Goal: Feedback & Contribution: Contribute content

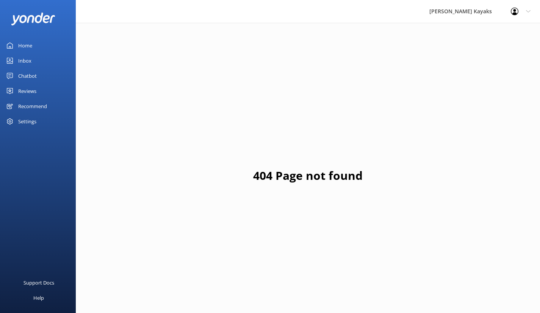
click at [28, 75] on div "Chatbot" at bounding box center [27, 75] width 19 height 15
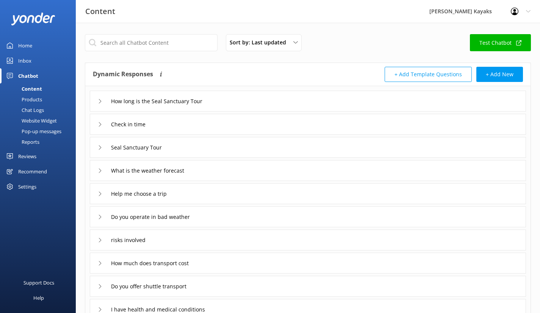
click at [292, 42] on div "Sort by: Last updated" at bounding box center [264, 42] width 72 height 8
click at [35, 97] on div "Products" at bounding box center [24, 99] width 38 height 11
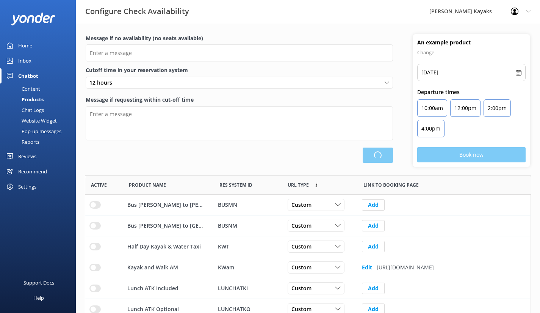
scroll to position [222, 440]
type input "There are no seats available, please check an alternative day"
type textarea "Our online booking system closes {hours} prior to departure. Please contact us …"
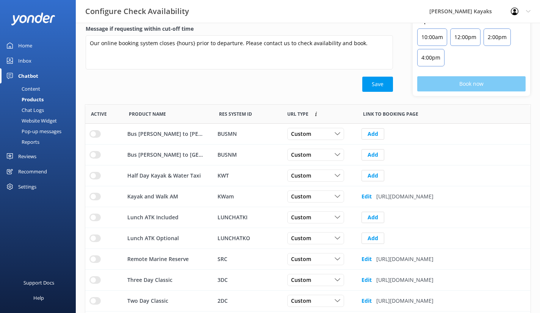
scroll to position [69, 0]
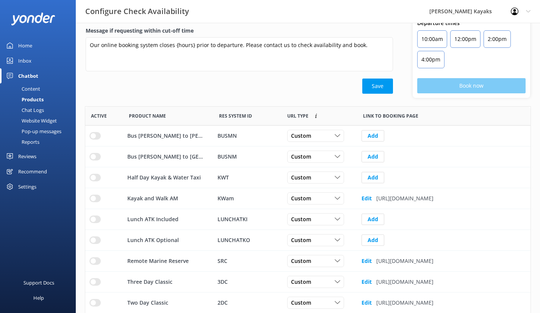
click at [35, 87] on div "Content" at bounding box center [23, 88] width 36 height 11
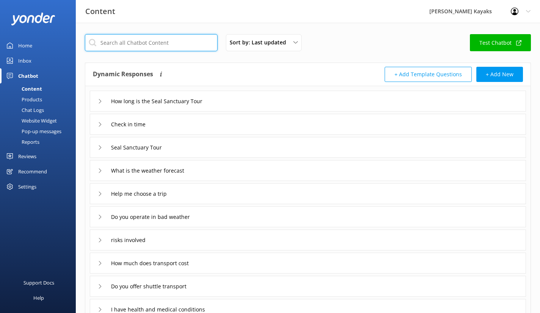
click at [162, 43] on input "text" at bounding box center [151, 42] width 133 height 17
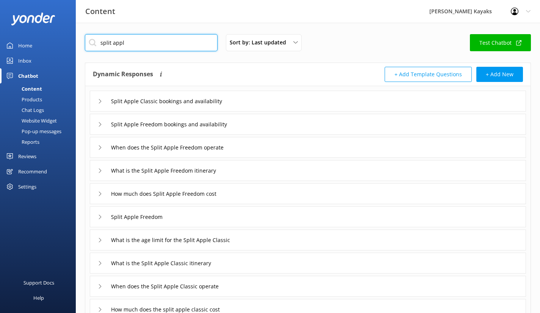
type input "split appl"
click at [98, 193] on icon at bounding box center [100, 194] width 5 height 5
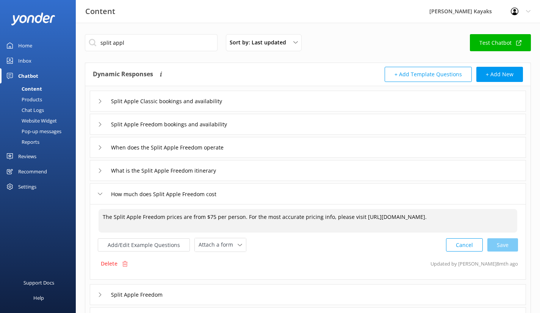
drag, startPoint x: 212, startPoint y: 216, endPoint x: 207, endPoint y: 216, distance: 5.3
click at [207, 216] on textarea "The Split Apple Freedom prices are from $75 per person. For the most accurate p…" at bounding box center [308, 221] width 419 height 24
click at [496, 244] on div "Cancel Loading.." at bounding box center [483, 244] width 72 height 14
type textarea "The Split Apple Freedom prices are from $90 per person. For the most accurate p…"
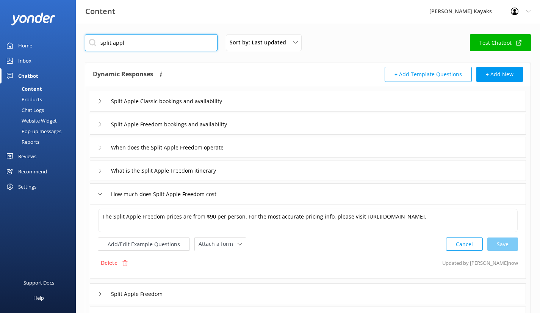
click at [128, 43] on input "split appl" at bounding box center [151, 42] width 133 height 17
click at [132, 44] on input "split appl" at bounding box center [151, 42] width 133 height 17
drag, startPoint x: 130, startPoint y: 44, endPoint x: 81, endPoint y: 45, distance: 48.9
click at [81, 45] on div "split appl Sort by: Last updated Title Last updated Test Chatbot Dynamic Respon…" at bounding box center [308, 260] width 465 height 474
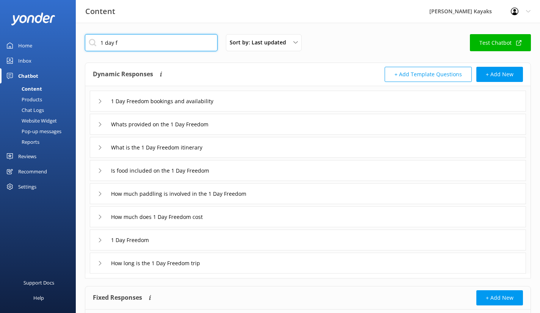
type input "1 day f"
click at [100, 216] on icon at bounding box center [100, 217] width 5 height 5
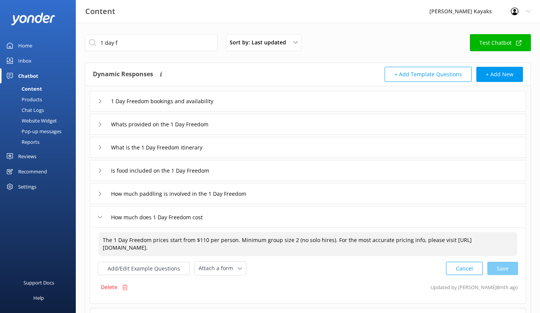
click at [205, 240] on textarea "The 1 Day Freedom prices start from $110 per person. Minimum group size 2 (no s…" at bounding box center [308, 244] width 419 height 24
drag, startPoint x: 206, startPoint y: 239, endPoint x: 198, endPoint y: 239, distance: 8.0
click at [198, 239] on textarea "The 1 Day Freedom prices start from $110 per person. Minimum group size 2 (no s…" at bounding box center [308, 244] width 419 height 24
click at [500, 268] on div "Cancel Loading.." at bounding box center [483, 268] width 72 height 14
type textarea "The 1 Day Freedom prices start from $125 per person. Minimum group size 2 (no s…"
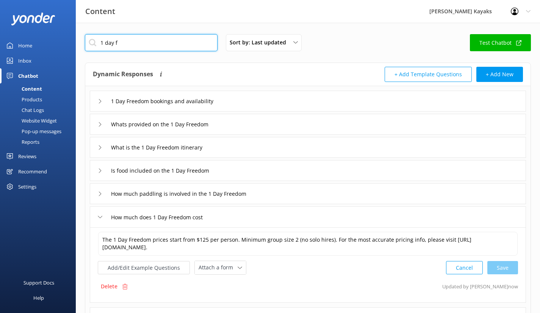
click at [118, 43] on input "1 day f" at bounding box center [151, 42] width 133 height 17
drag, startPoint x: 118, startPoint y: 43, endPoint x: 94, endPoint y: 45, distance: 24.7
click at [94, 45] on input "1 day f" at bounding box center [151, 42] width 133 height 17
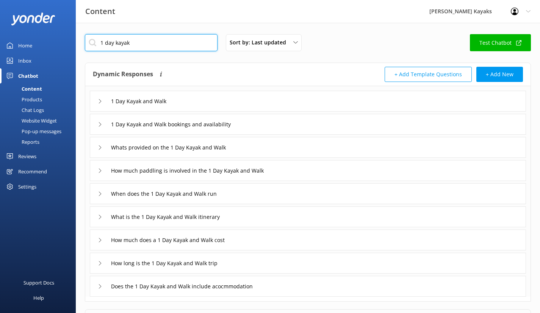
type input "1 day kayak"
click at [101, 241] on icon at bounding box center [100, 240] width 5 height 5
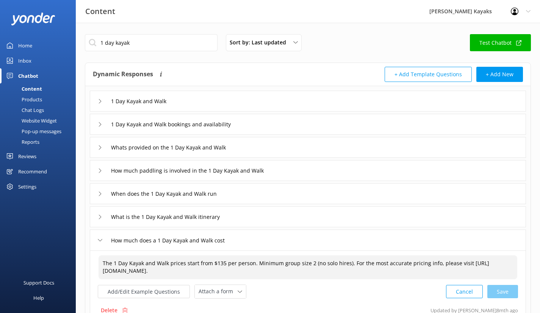
drag, startPoint x: 222, startPoint y: 262, endPoint x: 217, endPoint y: 262, distance: 4.9
click at [217, 262] on textarea "The 1 Day Kayak and Walk prices start from $135 per person. Minimum group size …" at bounding box center [308, 267] width 419 height 24
click at [493, 289] on div "Cancel Loading.." at bounding box center [483, 291] width 72 height 14
type textarea "The 1 Day Kayak and Walk prices start from $150 per person. Minimum group size …"
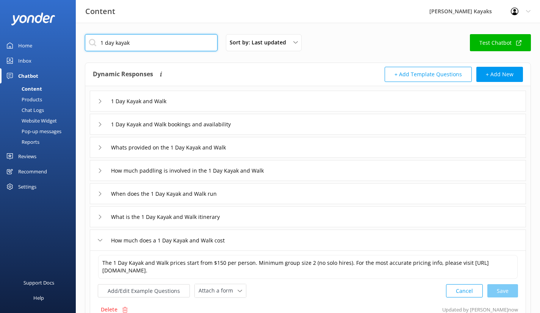
drag, startPoint x: 136, startPoint y: 41, endPoint x: 88, endPoint y: 41, distance: 47.8
click at [88, 41] on input "1 day kayak" at bounding box center [151, 42] width 133 height 17
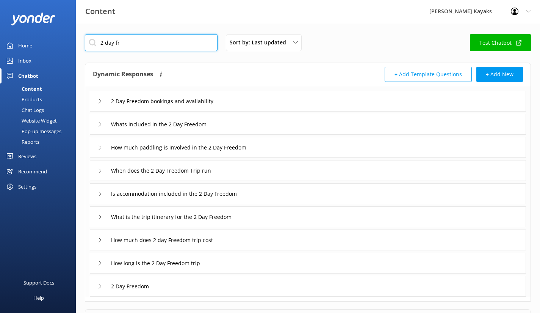
type input "2 day fr"
click at [101, 239] on icon at bounding box center [100, 240] width 5 height 5
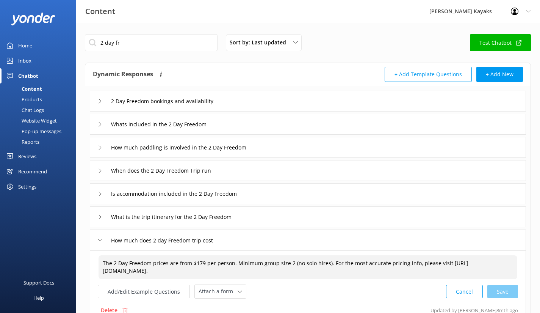
drag, startPoint x: 203, startPoint y: 262, endPoint x: 195, endPoint y: 262, distance: 8.0
click at [195, 262] on textarea "The 2 Day Freedom prices are from $179 per person. Minimum group size 2 (no sol…" at bounding box center [308, 267] width 419 height 24
click at [507, 291] on div "Cancel Save" at bounding box center [482, 291] width 72 height 14
type textarea "The 2 Day Freedom prices are from $207 per person. Minimum group size 2 (no sol…"
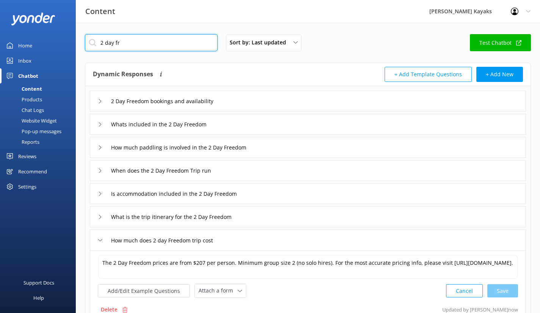
click at [101, 42] on input "2 day fr" at bounding box center [151, 42] width 133 height 17
type input "3 day fr"
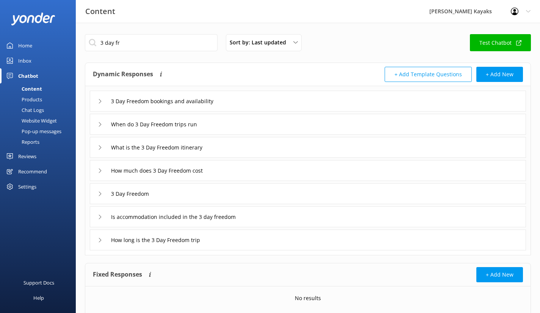
click at [101, 171] on icon at bounding box center [100, 170] width 5 height 5
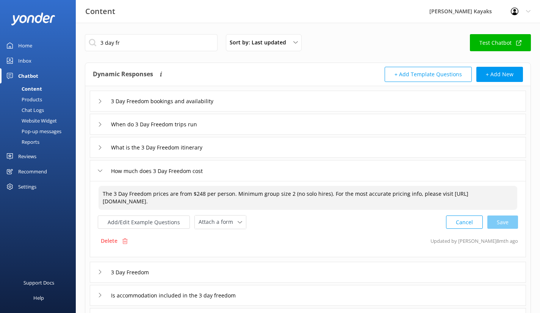
drag, startPoint x: 203, startPoint y: 193, endPoint x: 195, endPoint y: 193, distance: 8.0
click at [195, 193] on textarea "The 3 Day Freedom prices are from $248 per person. Minimum group size 2 (no sol…" at bounding box center [308, 198] width 419 height 24
click at [500, 221] on div "Cancel Save" at bounding box center [482, 222] width 72 height 14
type textarea "The 3 Day Freedom prices are from $279 per person. Minimum group size 2 (no sol…"
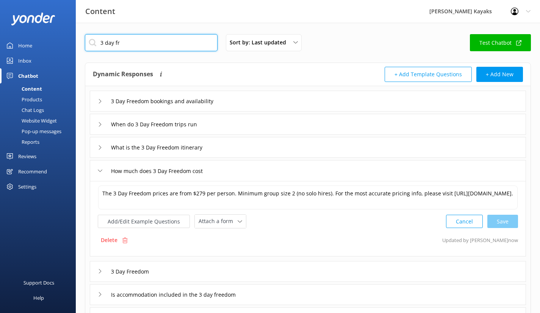
drag, startPoint x: 123, startPoint y: 42, endPoint x: 92, endPoint y: 41, distance: 31.1
click at [92, 41] on input "3 day fr" at bounding box center [151, 42] width 133 height 17
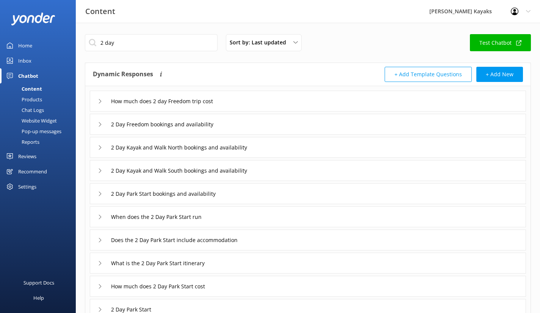
click at [99, 100] on icon at bounding box center [100, 101] width 5 height 5
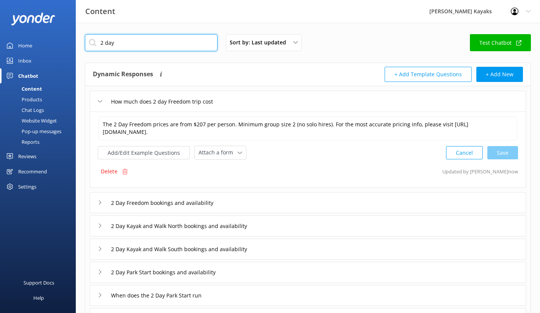
drag, startPoint x: 117, startPoint y: 42, endPoint x: 93, endPoint y: 43, distance: 24.7
click at [93, 43] on input "2 day" at bounding box center [151, 42] width 133 height 17
type input "4 day"
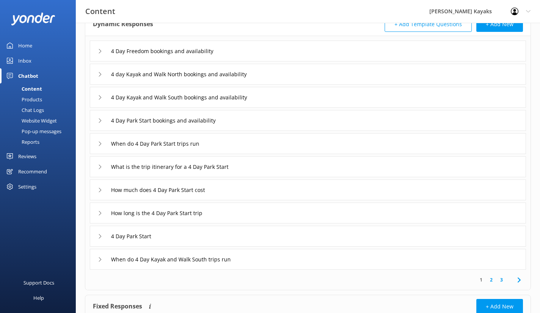
scroll to position [50, 0]
click at [100, 188] on icon at bounding box center [100, 189] width 5 height 5
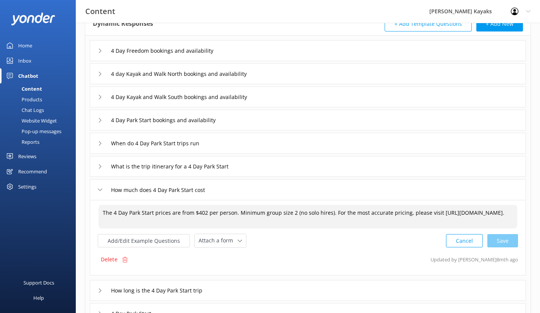
drag, startPoint x: 205, startPoint y: 212, endPoint x: 197, endPoint y: 212, distance: 7.6
click at [197, 212] on textarea "The 4 Day Park Start prices are from $402 per person. Minimum group size 2 (no …" at bounding box center [308, 217] width 419 height 24
click at [496, 239] on div "Cancel Loading.." at bounding box center [483, 240] width 72 height 14
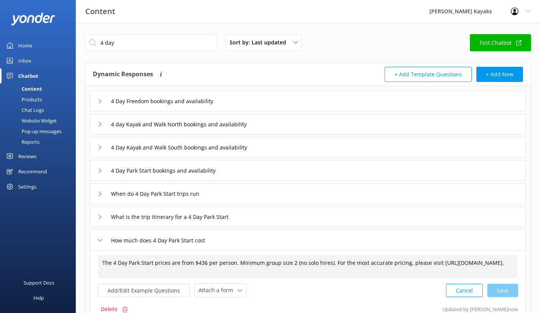
type textarea "The 4 Day Park Start prices are from $436 per person. Minimum group size 2 (no …"
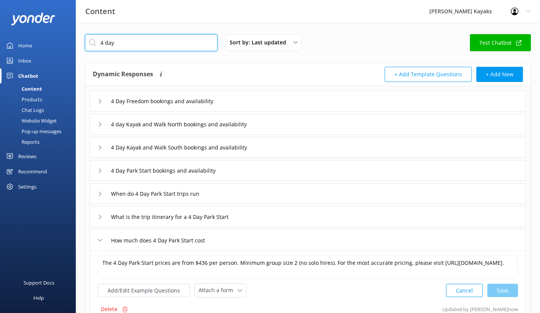
drag, startPoint x: 117, startPoint y: 45, endPoint x: 75, endPoint y: 40, distance: 42.1
click at [75, 40] on div "Content [PERSON_NAME] Kayaks Profile Settings Logout Home Inbox Chatbot Content…" at bounding box center [270, 260] width 540 height 474
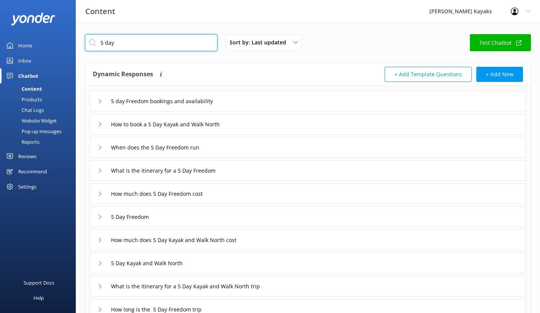
type input "5 day"
click at [102, 195] on icon at bounding box center [100, 194] width 5 height 5
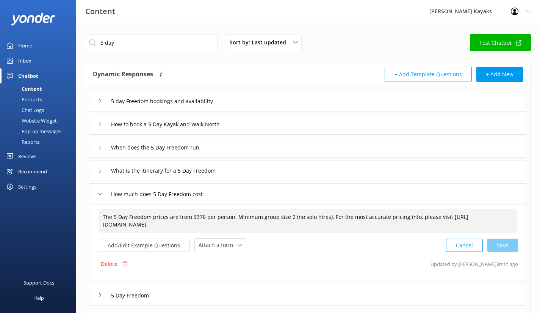
drag, startPoint x: 203, startPoint y: 215, endPoint x: 194, endPoint y: 216, distance: 8.8
click at [194, 216] on textarea "The 5 Day Freedom prices are from $376 per person. Minimum group size 2 (no sol…" at bounding box center [308, 221] width 419 height 24
click at [498, 243] on div "Cancel Save" at bounding box center [482, 245] width 72 height 14
type textarea "The 5 Day Freedom prices are from $411 per person. Minimum group size 2 (no sol…"
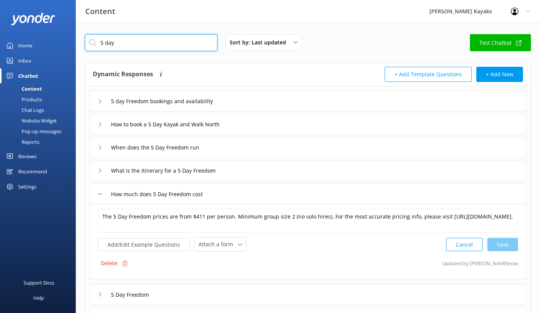
drag, startPoint x: 128, startPoint y: 42, endPoint x: 94, endPoint y: 41, distance: 33.4
click at [94, 41] on input "5 day" at bounding box center [151, 42] width 133 height 17
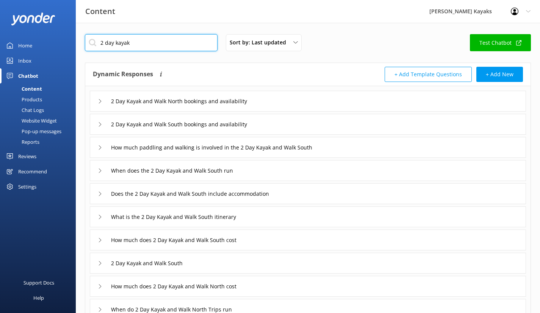
type input "2 day kayak"
click at [100, 239] on icon at bounding box center [100, 240] width 5 height 5
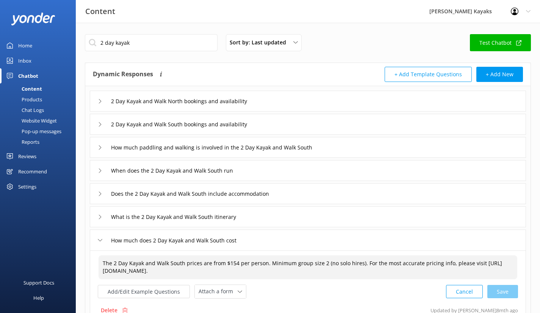
drag, startPoint x: 236, startPoint y: 263, endPoint x: 226, endPoint y: 263, distance: 9.5
click at [226, 263] on textarea "The 2 Day Kayak and Walk South prices are from $154 per person. Minimum group s…" at bounding box center [308, 267] width 419 height 24
click at [496, 291] on div "Cancel Loading.." at bounding box center [483, 291] width 72 height 14
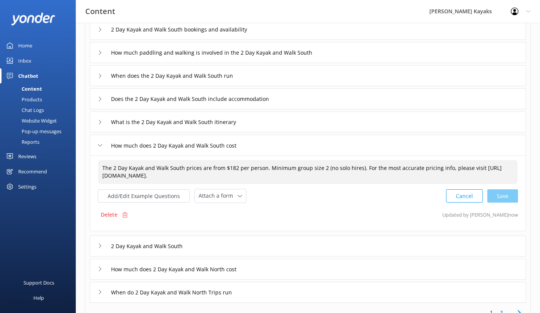
scroll to position [101, 0]
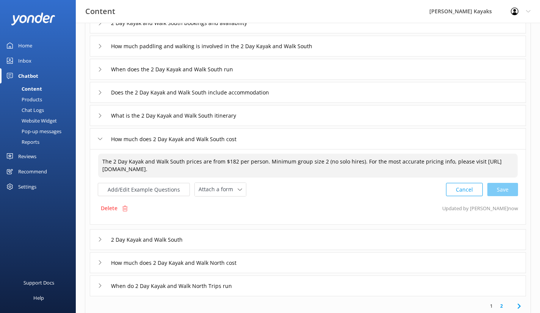
type textarea "The 2 Day Kayak and Walk South prices are from $182 per person. Minimum group s…"
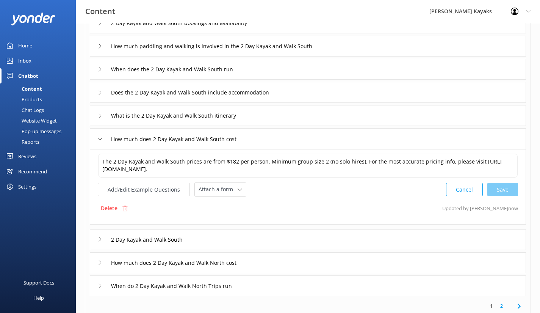
click at [102, 261] on icon at bounding box center [100, 262] width 5 height 5
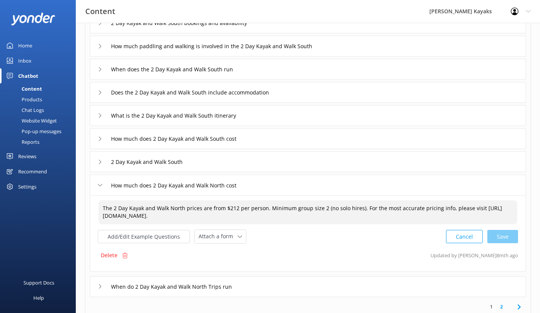
drag, startPoint x: 237, startPoint y: 207, endPoint x: 228, endPoint y: 207, distance: 8.3
click at [228, 207] on textarea "The 2 Day Kayak and Walk North prices are from $212 per person. Minimum group s…" at bounding box center [308, 212] width 419 height 24
click at [501, 237] on div "Cancel Loading.." at bounding box center [483, 236] width 72 height 14
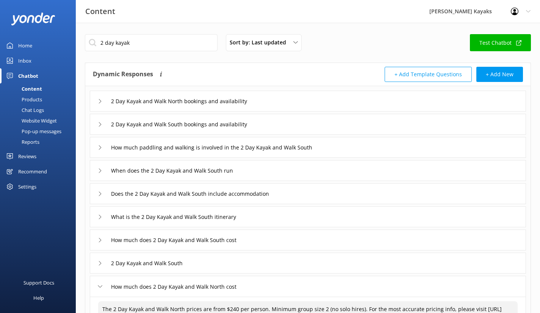
type textarea "The 2 Day Kayak and Walk North prices are from $240 per person. Minimum group s…"
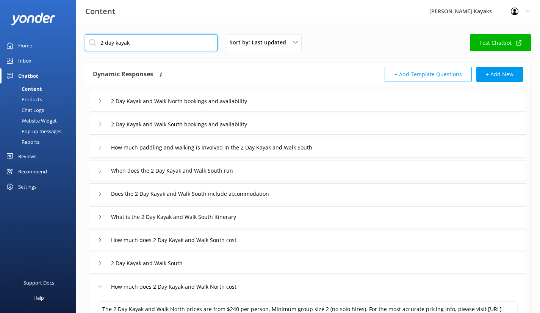
drag, startPoint x: 104, startPoint y: 42, endPoint x: 96, endPoint y: 41, distance: 7.2
click at [96, 41] on input "2 day kayak" at bounding box center [151, 42] width 133 height 17
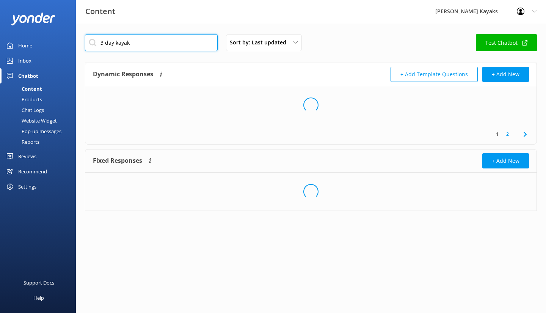
click at [140, 42] on input "3 day kayak" at bounding box center [151, 42] width 133 height 17
type input "3 day kayak"
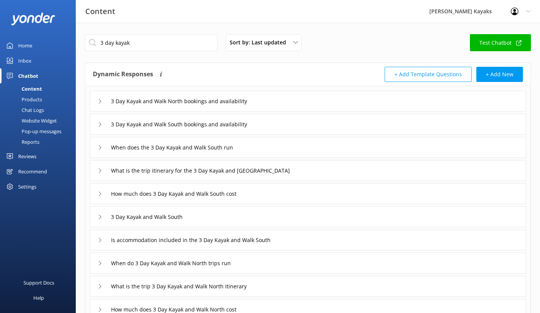
click at [98, 193] on icon at bounding box center [100, 194] width 5 height 5
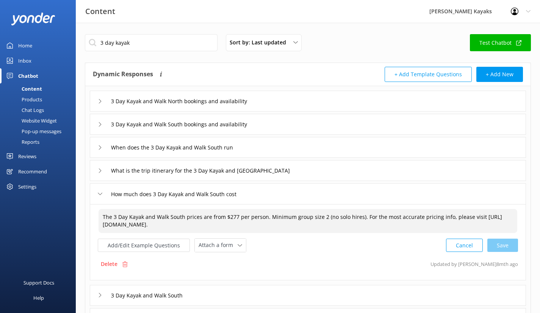
drag, startPoint x: 236, startPoint y: 216, endPoint x: 227, endPoint y: 216, distance: 8.7
click at [227, 216] on textarea "The 3 Day Kayak and Walk South prices are from $277 per person. Minimum group s…" at bounding box center [308, 221] width 419 height 24
click at [505, 248] on div "Cancel Loading.." at bounding box center [483, 244] width 72 height 14
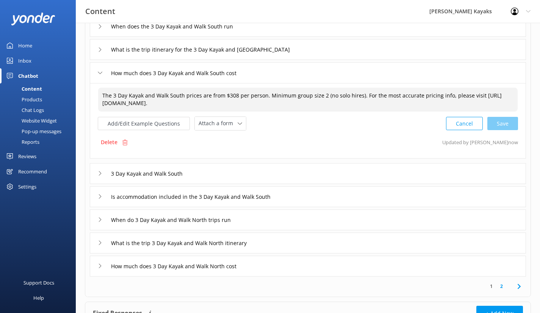
scroll to position [124, 0]
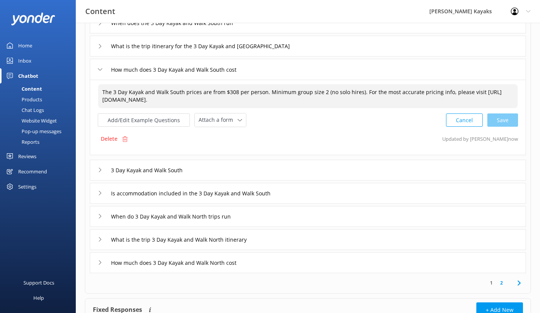
type textarea "The 3 Day Kayak and Walk South prices are from $308 per person. Minimum group s…"
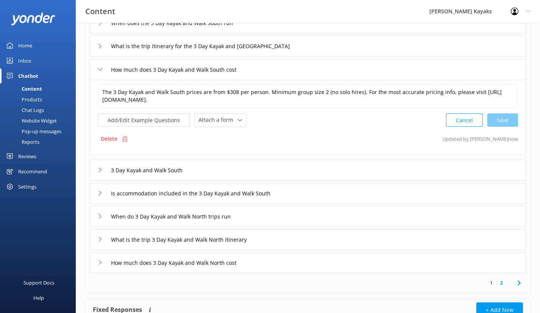
click at [99, 264] on icon at bounding box center [100, 262] width 5 height 5
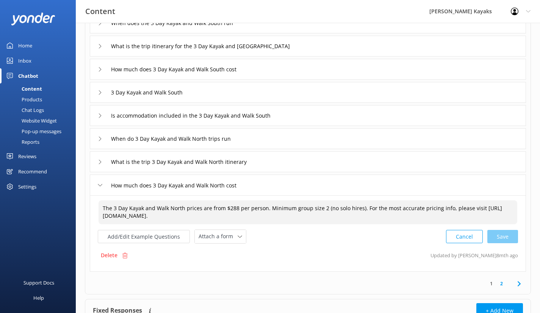
drag, startPoint x: 235, startPoint y: 208, endPoint x: 227, endPoint y: 209, distance: 8.8
click at [227, 209] on textarea "The 3 Day Kayak and Walk North prices are from $288 per person. Minimum group s…" at bounding box center [308, 212] width 419 height 24
click at [496, 234] on div "Cancel Loading.." at bounding box center [483, 236] width 72 height 14
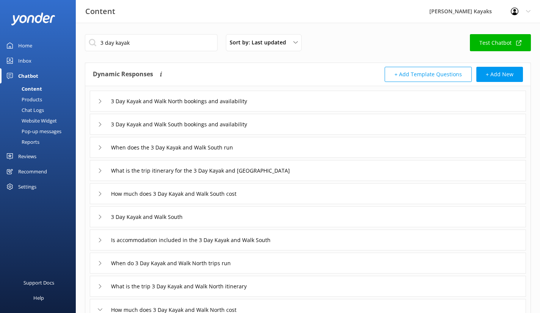
type textarea "The 3 Day Kayak and Walk North prices are from $319 per person. Minimum group s…"
drag, startPoint x: 104, startPoint y: 42, endPoint x: 95, endPoint y: 42, distance: 8.7
click at [95, 42] on input "3 day kayak" at bounding box center [151, 42] width 133 height 17
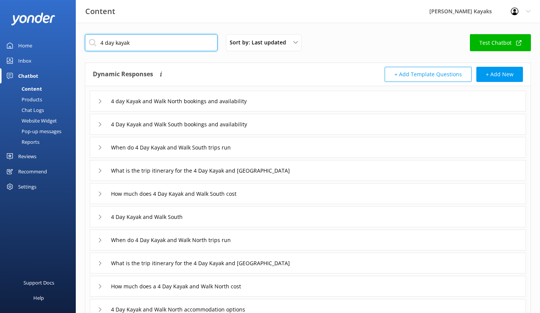
type input "4 day kayak"
click at [100, 192] on icon at bounding box center [100, 194] width 5 height 5
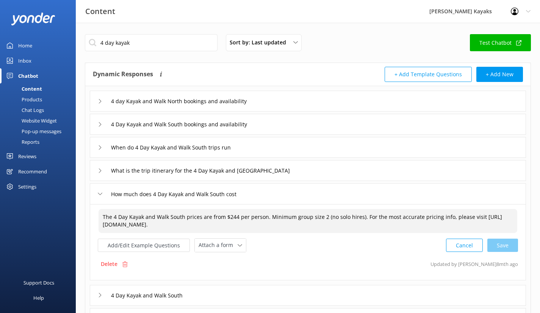
drag, startPoint x: 235, startPoint y: 218, endPoint x: 228, endPoint y: 218, distance: 7.6
click at [228, 218] on textarea "The 4 Day Kayak and Walk South prices are from $244 per person. Minimum group s…" at bounding box center [308, 221] width 419 height 24
click at [507, 242] on div "Cancel Loading.." at bounding box center [483, 244] width 72 height 14
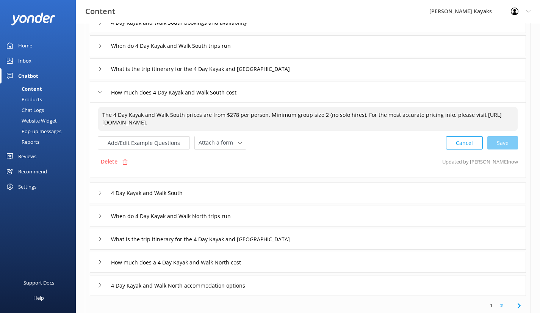
scroll to position [103, 0]
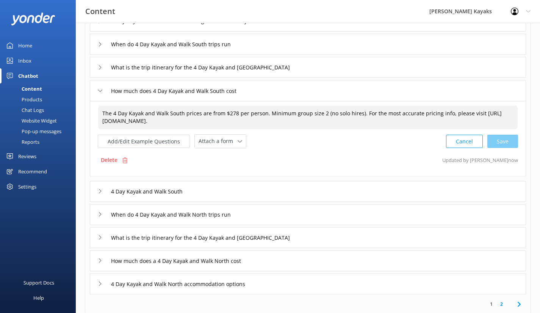
type textarea "The 4 Day Kayak and Walk South prices are from $278 per person. Minimum group s…"
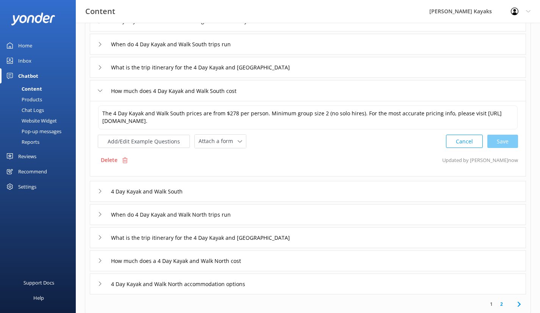
click at [101, 260] on use at bounding box center [100, 260] width 2 height 4
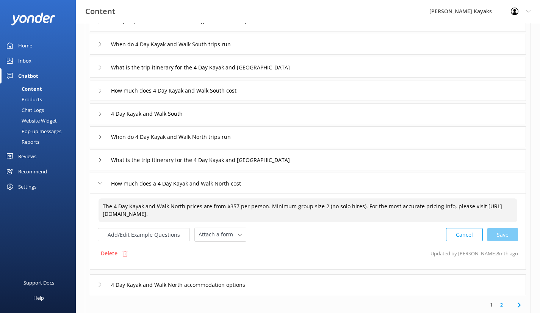
drag, startPoint x: 235, startPoint y: 206, endPoint x: 227, endPoint y: 206, distance: 8.0
click at [227, 206] on textarea "The 4 Day Kayak and Walk North prices are from $357 per person. Minimum group s…" at bounding box center [308, 210] width 419 height 24
click at [493, 233] on div "Cancel Loading.." at bounding box center [483, 234] width 72 height 14
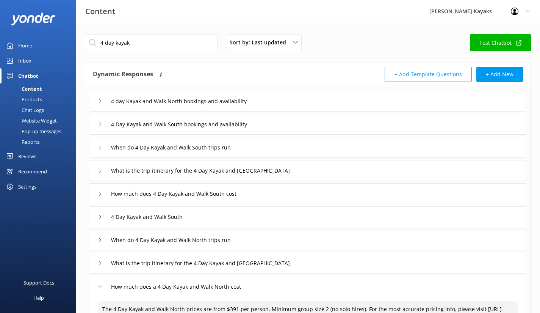
type textarea "The 4 Day Kayak and Walk North prices are from $391 per person. Minimum group s…"
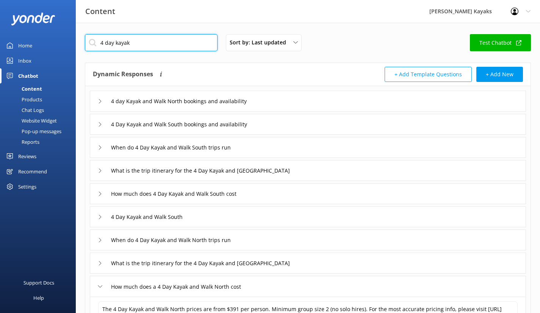
click at [99, 44] on input "4 day kayak" at bounding box center [151, 42] width 133 height 17
type input "5 day kayak"
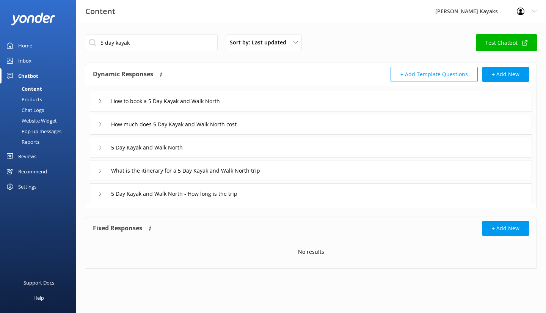
click at [101, 125] on icon at bounding box center [100, 124] width 5 height 5
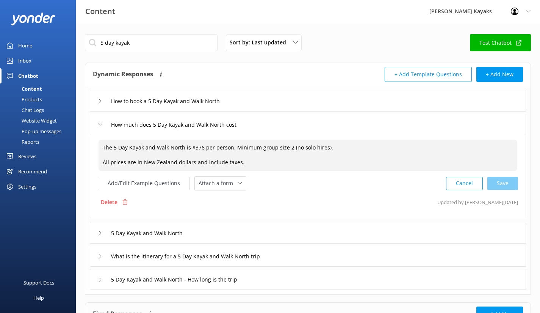
drag, startPoint x: 201, startPoint y: 148, endPoint x: 193, endPoint y: 148, distance: 7.6
click at [193, 148] on textarea "The 5 Day Kayak and Walk North is $376 per person. Minimum group size 2 (no sol…" at bounding box center [308, 155] width 419 height 31
click at [504, 182] on div "Cancel Save" at bounding box center [482, 183] width 72 height 14
type textarea "The 5 Day Kayak and Walk North is $413 per person. Minimum group size 2 (no sol…"
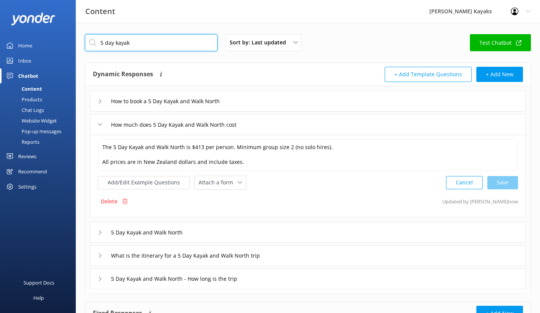
drag, startPoint x: 133, startPoint y: 44, endPoint x: 55, endPoint y: 35, distance: 78.6
click at [55, 35] on div "Content [PERSON_NAME] Kayaks Profile Settings Logout Home Inbox Chatbot Content…" at bounding box center [270, 200] width 540 height 354
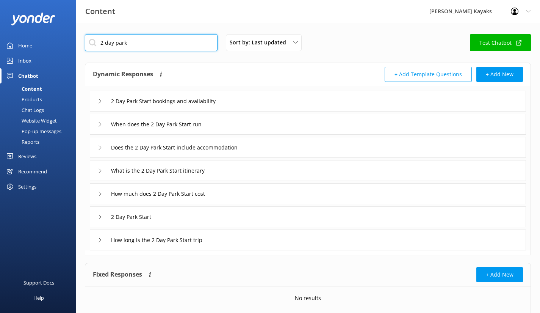
type input "2 day park"
click at [102, 193] on div "How much does 2 Day Park Start cost" at bounding box center [155, 193] width 115 height 13
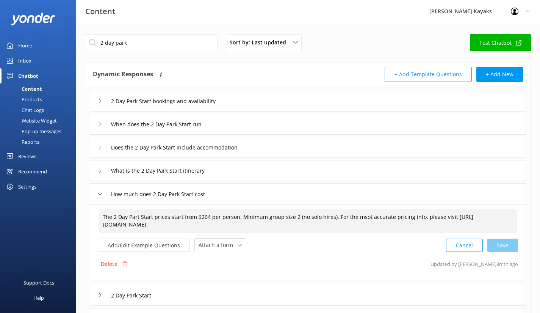
drag, startPoint x: 208, startPoint y: 215, endPoint x: 199, endPoint y: 216, distance: 9.1
click at [199, 216] on textarea "The 2 Day Part Start prices start from $264 per person. Minimum group size 2 (n…" at bounding box center [308, 221] width 419 height 24
click at [498, 243] on div "Cancel Loading.." at bounding box center [483, 244] width 72 height 14
type textarea "The 2 Day Part Start prices start from $292 per person. Minimum group size 2 (n…"
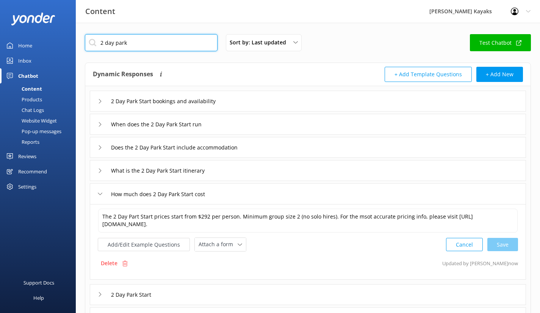
drag, startPoint x: 102, startPoint y: 45, endPoint x: 98, endPoint y: 45, distance: 4.2
click at [98, 45] on input "2 day park" at bounding box center [151, 42] width 133 height 17
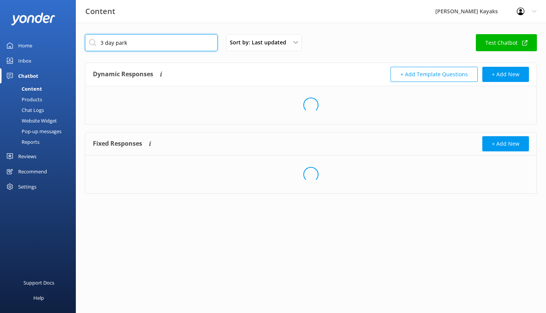
click at [131, 46] on input "3 day park" at bounding box center [151, 42] width 133 height 17
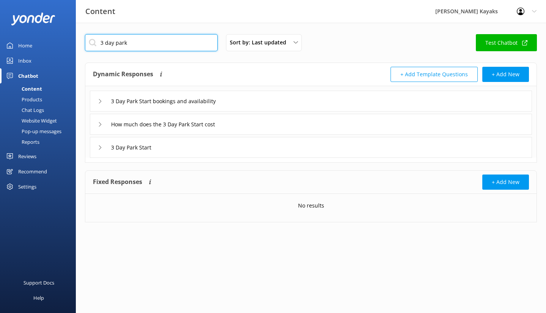
type input "3 day park"
click at [100, 124] on icon at bounding box center [100, 124] width 5 height 5
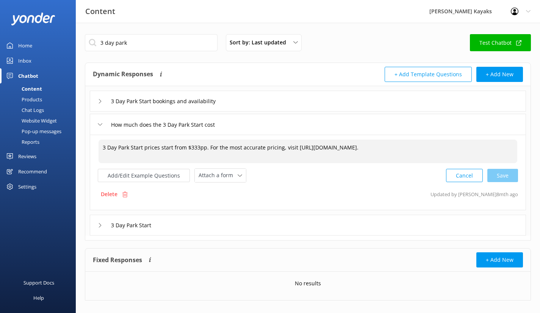
drag, startPoint x: 197, startPoint y: 147, endPoint x: 192, endPoint y: 147, distance: 5.3
click at [192, 147] on textarea "3 Day Park Start prices start from $333pp. For the most accurate pricing, visit…" at bounding box center [308, 152] width 419 height 24
click at [496, 174] on div "Cancel Save" at bounding box center [482, 175] width 72 height 14
type textarea "3 Day Park Start prices start from $364pp. For the most accurate pricing, visit…"
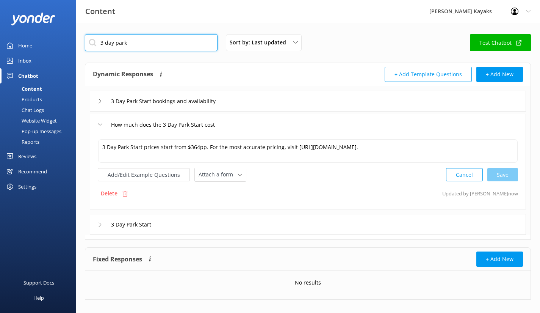
click at [100, 41] on input "3 day park" at bounding box center [151, 42] width 133 height 17
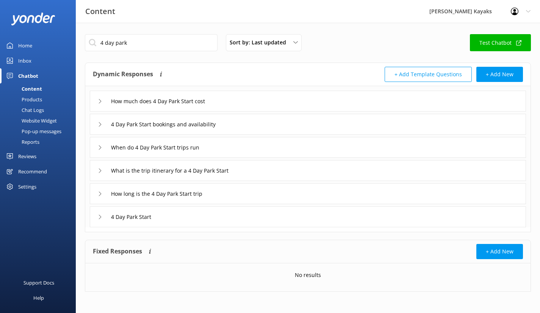
click at [99, 102] on use at bounding box center [100, 101] width 2 height 4
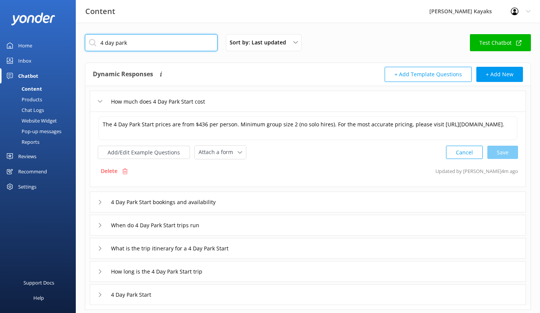
drag, startPoint x: 137, startPoint y: 45, endPoint x: 71, endPoint y: 41, distance: 66.1
click at [71, 41] on div "Content [PERSON_NAME] Kayaks Profile Settings Logout Home Inbox Chatbot Content…" at bounding box center [270, 208] width 540 height 370
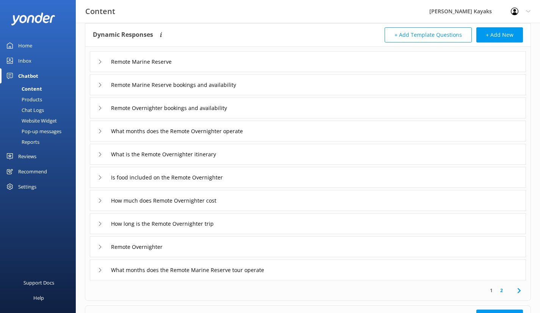
scroll to position [41, 0]
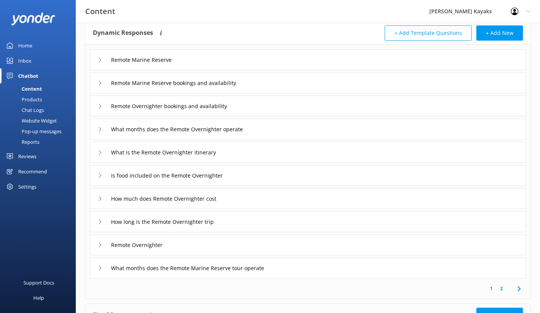
click at [101, 61] on icon at bounding box center [100, 60] width 5 height 5
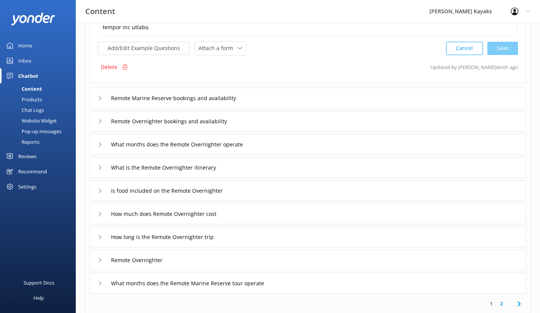
scroll to position [191, 0]
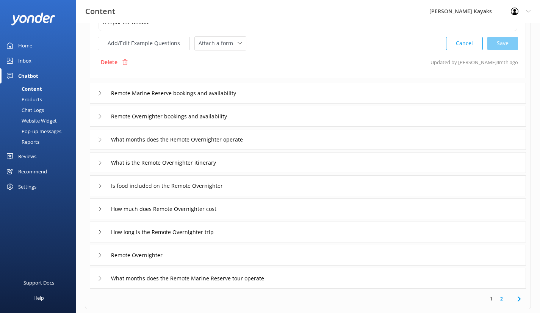
click at [100, 207] on icon at bounding box center [100, 209] width 5 height 5
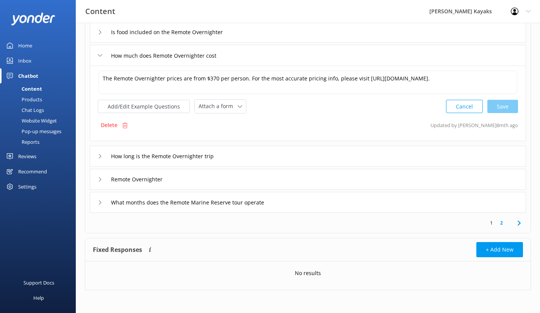
scroll to position [39, 0]
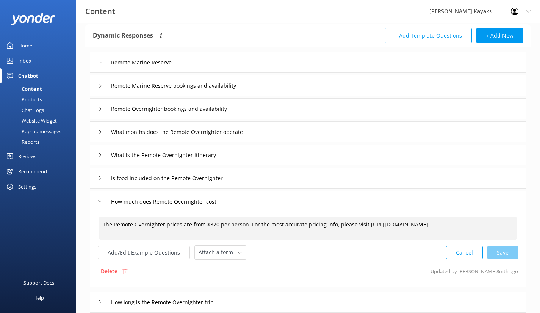
drag, startPoint x: 216, startPoint y: 221, endPoint x: 208, endPoint y: 223, distance: 8.0
click at [208, 223] on textarea "The Remote Overnighter prices are from $370 per person. For the most accurate p…" at bounding box center [308, 229] width 419 height 24
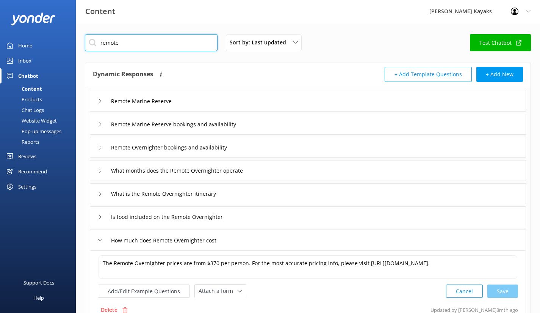
drag, startPoint x: 141, startPoint y: 42, endPoint x: 73, endPoint y: 42, distance: 67.9
click at [73, 42] on div "Content [PERSON_NAME] Kayaks Profile Settings Logout Home Inbox Chatbot Content…" at bounding box center [270, 260] width 540 height 475
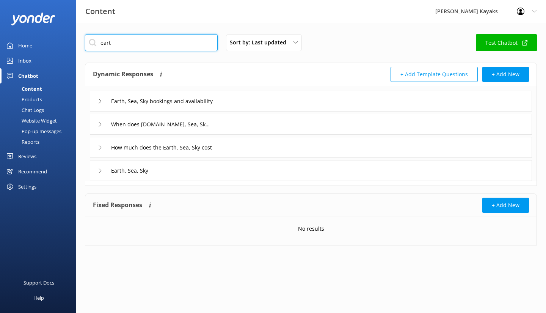
type input "eart"
click at [98, 144] on div "How much does the Earth, Sea, Sky cost" at bounding box center [160, 147] width 124 height 13
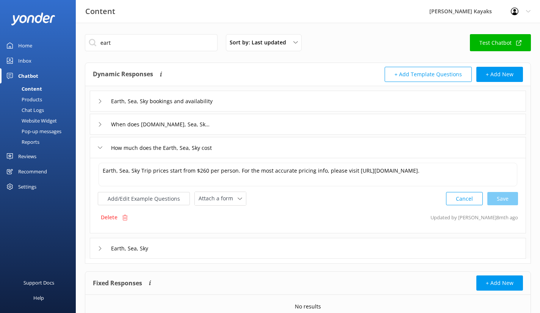
click at [102, 148] on icon at bounding box center [100, 147] width 5 height 5
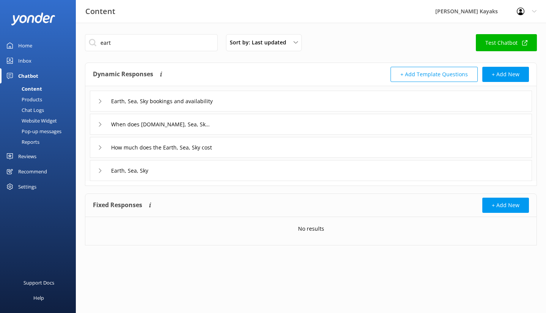
click at [102, 147] on icon at bounding box center [100, 147] width 5 height 5
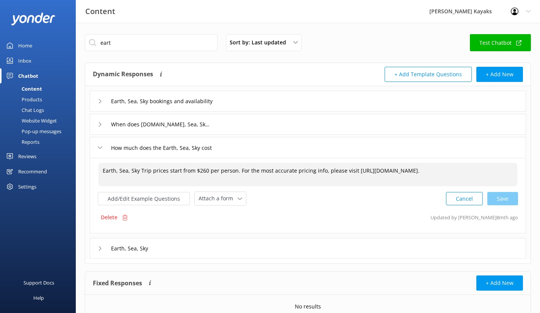
drag, startPoint x: 206, startPoint y: 169, endPoint x: 197, endPoint y: 170, distance: 8.8
click at [197, 170] on textarea "Earth, Sea, Sky Trip prices start from $260 per person. For the most accurate p…" at bounding box center [308, 175] width 419 height 24
click at [499, 198] on div "Cancel Loading.." at bounding box center [483, 198] width 72 height 14
type textarea "Earth, Sea, Sky Trip prices start from $295 per person. For the most accurate p…"
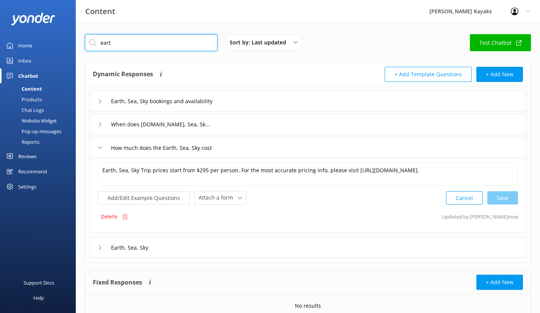
drag, startPoint x: 126, startPoint y: 46, endPoint x: 85, endPoint y: 46, distance: 40.2
click at [85, 46] on input "eart" at bounding box center [151, 42] width 133 height 17
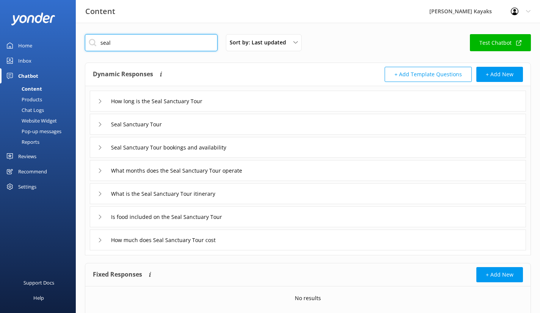
type input "seal"
click at [101, 239] on icon at bounding box center [100, 240] width 5 height 5
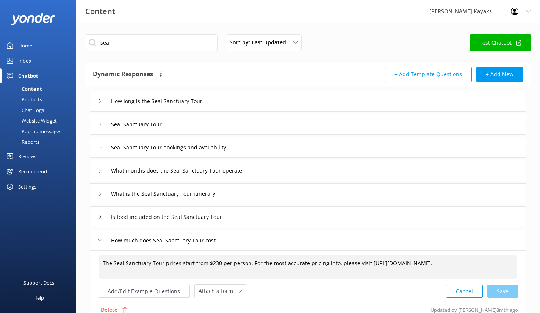
drag, startPoint x: 218, startPoint y: 262, endPoint x: 209, endPoint y: 263, distance: 9.1
click at [209, 263] on textarea "The Seal Sanctuary Tour prices start from $230 per person. For the most accurat…" at bounding box center [308, 267] width 419 height 24
click at [503, 288] on div "Cancel Loading.." at bounding box center [483, 290] width 72 height 14
type textarea "The Seal Sanctuary Tour prices start from $260 per person. For the most accurat…"
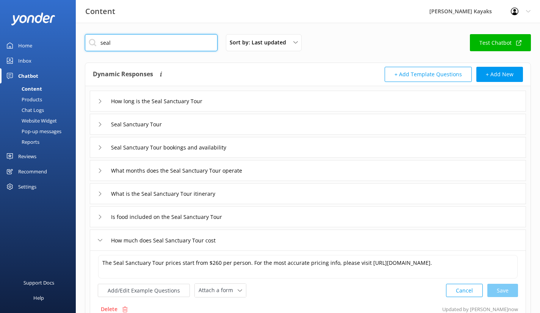
drag, startPoint x: 114, startPoint y: 42, endPoint x: 99, endPoint y: 43, distance: 15.2
click at [99, 43] on input "seal" at bounding box center [151, 42] width 133 height 17
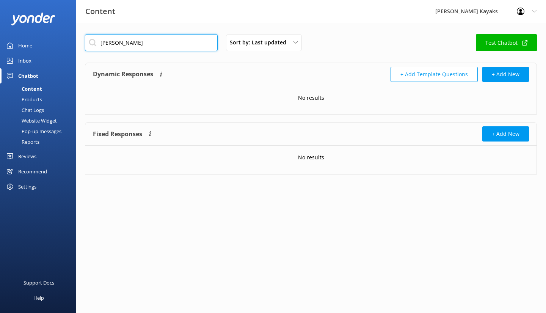
drag, startPoint x: 129, startPoint y: 45, endPoint x: 117, endPoint y: 46, distance: 11.8
click at [117, 46] on input "[PERSON_NAME]" at bounding box center [151, 42] width 133 height 17
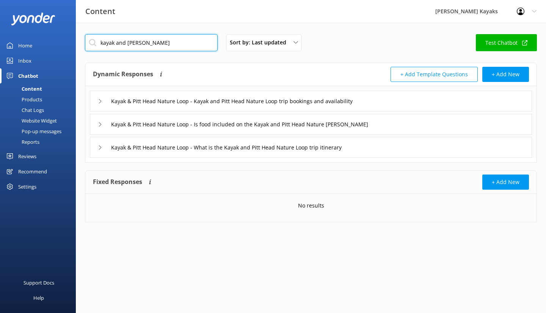
drag, startPoint x: 140, startPoint y: 44, endPoint x: 127, endPoint y: 44, distance: 13.3
click at [127, 44] on input "kayak and [PERSON_NAME]" at bounding box center [151, 42] width 133 height 17
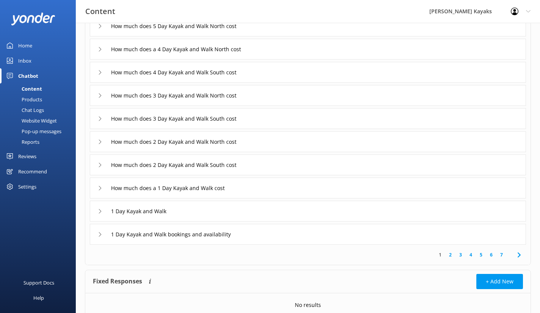
scroll to position [75, 0]
click at [100, 190] on div "How much does a 1 Day Kayak and Walk cost" at bounding box center [164, 187] width 133 height 13
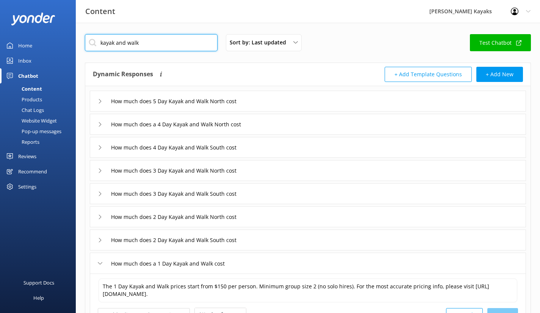
drag, startPoint x: 144, startPoint y: 46, endPoint x: 75, endPoint y: 48, distance: 69.4
click at [75, 48] on div "Content [PERSON_NAME] Kayaks Profile Settings Logout Home Inbox Chatbot Content…" at bounding box center [270, 260] width 540 height 475
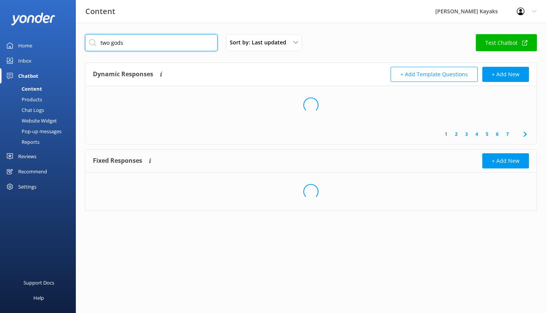
type input "two gods"
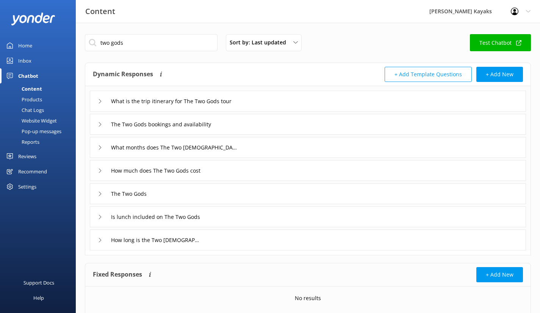
click at [100, 171] on icon at bounding box center [100, 170] width 5 height 5
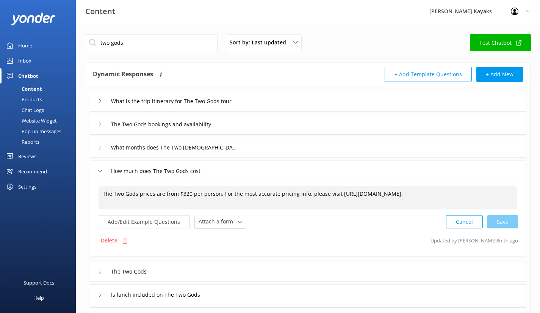
drag, startPoint x: 190, startPoint y: 194, endPoint x: 185, endPoint y: 194, distance: 5.7
click at [185, 194] on textarea "The Two Gods prices are from $320 per person. For the most accurate pricing inf…" at bounding box center [308, 198] width 419 height 24
click at [497, 223] on div "Cancel Save" at bounding box center [482, 222] width 72 height 14
type textarea "The Two Gods prices are from $355 per person. For the most accurate pricing inf…"
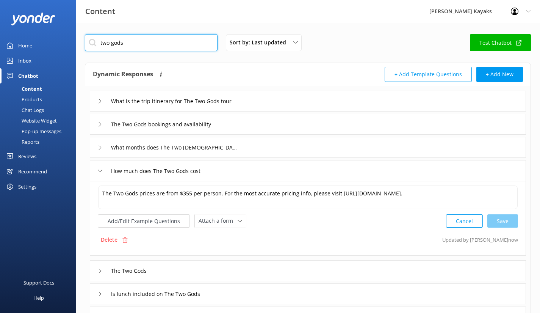
drag, startPoint x: 124, startPoint y: 41, endPoint x: 48, endPoint y: 36, distance: 76.8
click at [48, 36] on div "Content [PERSON_NAME] Kayaks Profile Settings Logout Home Inbox Chatbot Content…" at bounding box center [270, 219] width 540 height 392
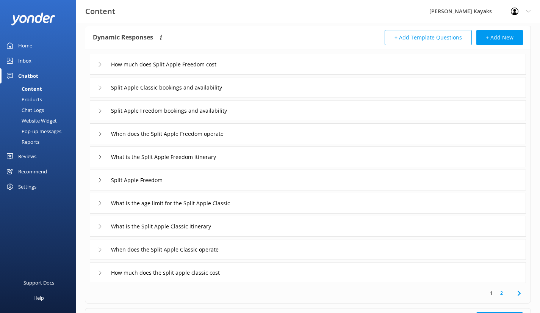
scroll to position [38, 0]
type input "split apple"
click at [99, 270] on icon at bounding box center [100, 272] width 5 height 5
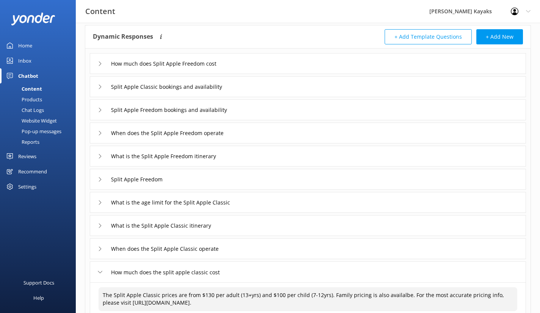
drag, startPoint x: 210, startPoint y: 293, endPoint x: 203, endPoint y: 293, distance: 7.6
click at [203, 293] on textarea "The Split Apple Classic prices are from $130 per adult (13+yrs) and $100 per ch…" at bounding box center [308, 299] width 419 height 24
type textarea "The Split Apple Classic prices are from $150 per adult (13+yrs) and $100 per ch…"
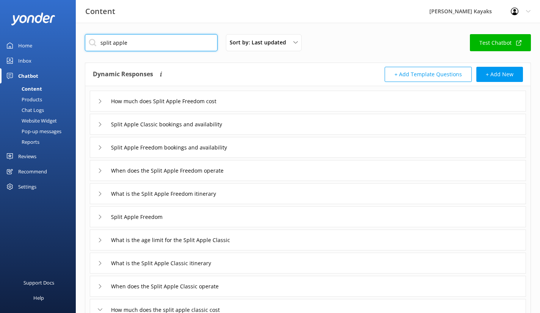
drag, startPoint x: 130, startPoint y: 42, endPoint x: 68, endPoint y: 43, distance: 62.2
click at [68, 43] on div "Content [PERSON_NAME] Kayaks Profile Settings Logout Home Inbox Chatbot Content…" at bounding box center [270, 260] width 540 height 475
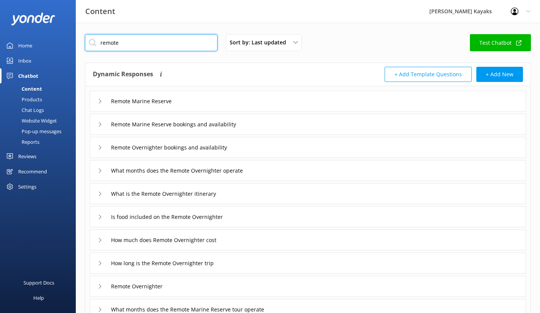
type input "remote"
click at [101, 240] on use at bounding box center [100, 240] width 2 height 4
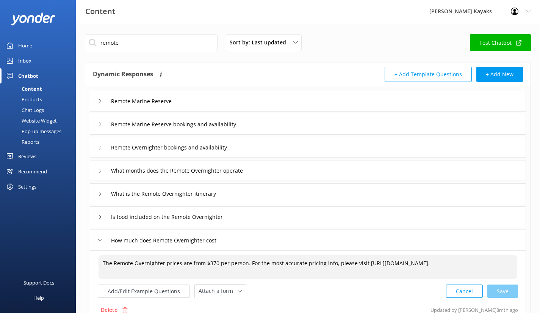
drag, startPoint x: 215, startPoint y: 263, endPoint x: 208, endPoint y: 263, distance: 7.2
click at [208, 263] on textarea "The Remote Overnighter prices are from $370 per person. For the most accurate p…" at bounding box center [308, 267] width 419 height 24
click at [505, 291] on div "Cancel Save" at bounding box center [482, 291] width 72 height 14
type textarea "The Remote Overnighter prices are from $405 per person. For the most accurate p…"
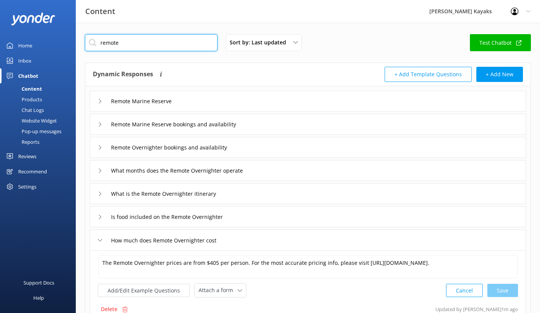
drag, startPoint x: 121, startPoint y: 42, endPoint x: 71, endPoint y: 35, distance: 51.2
click at [71, 35] on div "Content [PERSON_NAME] Kayaks Profile Settings Logout Home Inbox Chatbot Content…" at bounding box center [270, 260] width 540 height 474
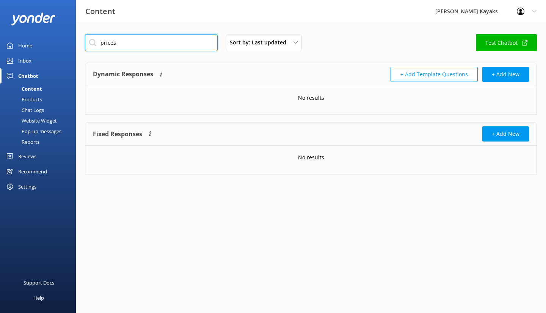
click at [119, 46] on input "prices" at bounding box center [151, 42] width 133 height 17
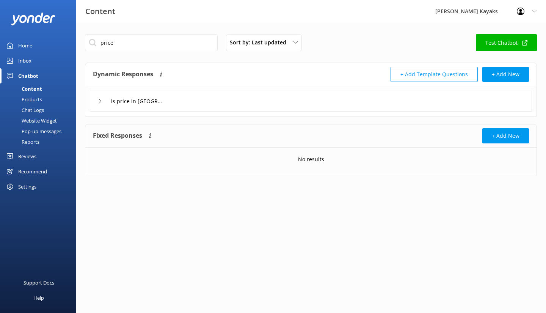
click at [101, 102] on icon at bounding box center [100, 101] width 5 height 5
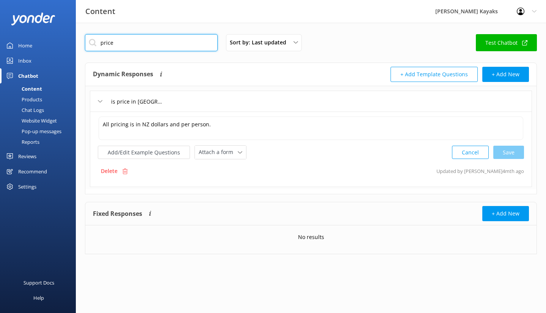
drag, startPoint x: 118, startPoint y: 43, endPoint x: 93, endPoint y: 45, distance: 24.7
click at [93, 45] on input "price" at bounding box center [151, 42] width 133 height 17
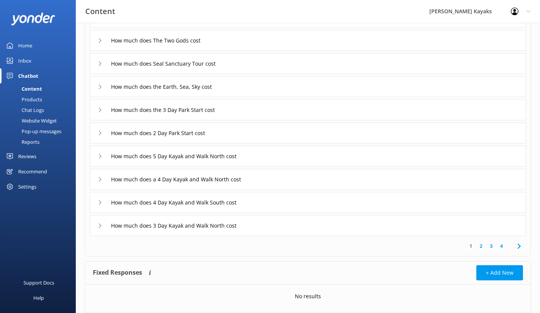
scroll to position [84, 0]
type input "cost"
click at [482, 243] on link "2" at bounding box center [481, 245] width 10 height 7
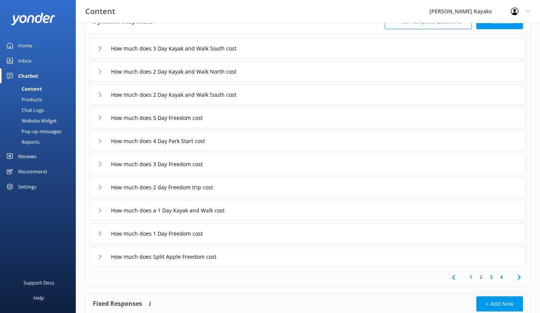
scroll to position [53, 0]
click at [491, 276] on link "3" at bounding box center [492, 276] width 10 height 7
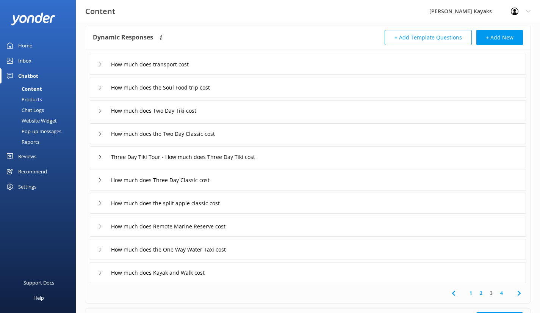
scroll to position [38, 0]
click at [101, 64] on icon at bounding box center [100, 63] width 5 height 5
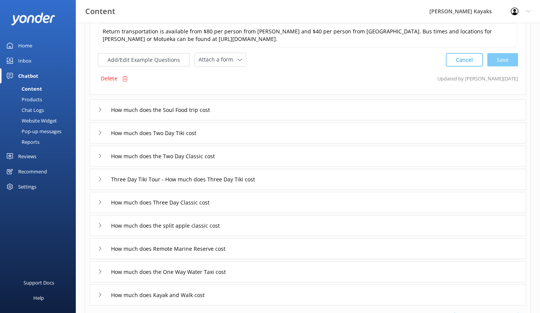
scroll to position [97, 0]
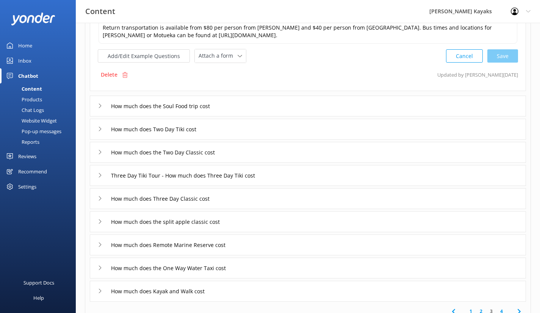
click at [101, 106] on use at bounding box center [100, 106] width 2 height 4
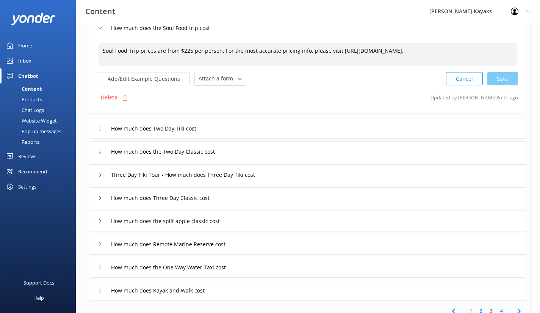
drag, startPoint x: 190, startPoint y: 51, endPoint x: 165, endPoint y: 51, distance: 24.7
click at [165, 51] on textarea "Soul Food Trip prices are from $225 per person. For the most accurate pricing i…" at bounding box center [308, 55] width 419 height 24
click at [499, 80] on div "Cancel Save" at bounding box center [482, 79] width 72 height 14
click at [499, 80] on div "Cancel Loading.." at bounding box center [483, 78] width 72 height 14
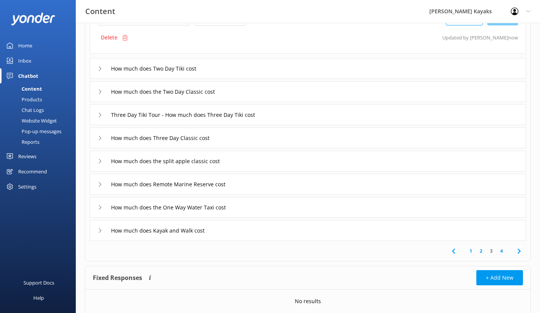
scroll to position [158, 0]
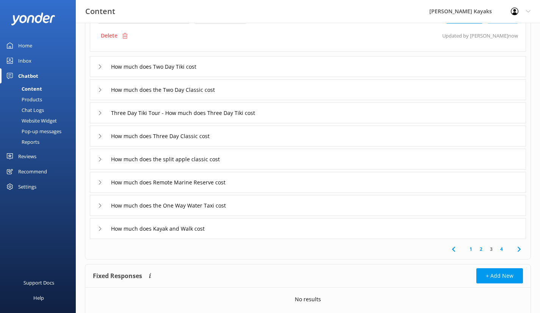
type textarea "Soul Food Trip prices are priced by application per person. For the most accura…"
click at [99, 182] on icon at bounding box center [100, 182] width 5 height 5
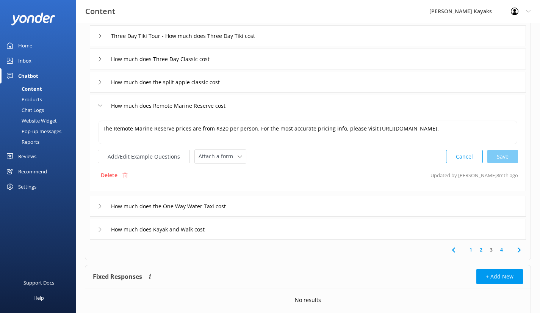
scroll to position [80, 0]
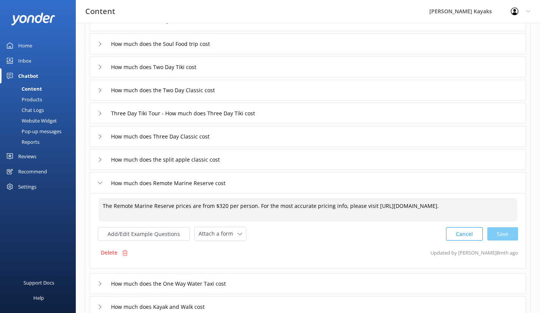
drag, startPoint x: 224, startPoint y: 206, endPoint x: 217, endPoint y: 206, distance: 6.4
click at [217, 206] on textarea "The Remote Marine Reserve prices are from $320 per person. For the most accurat…" at bounding box center [308, 210] width 419 height 24
click at [504, 234] on div "Cancel Save" at bounding box center [482, 234] width 72 height 14
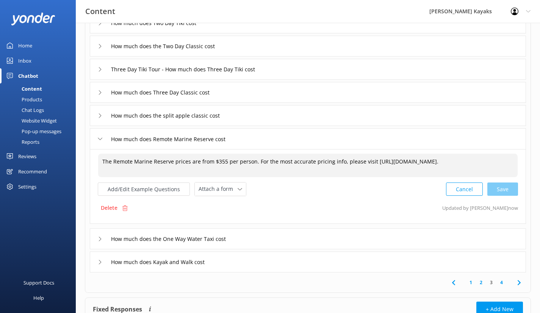
scroll to position [158, 0]
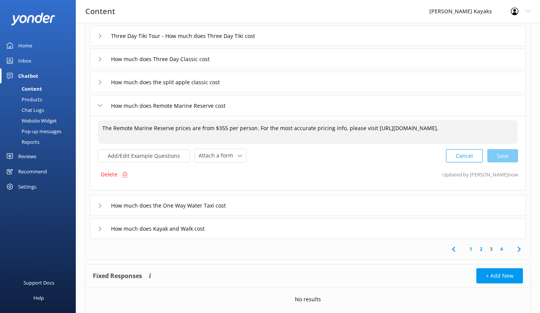
type textarea "The Remote Marine Reserve prices are from $355 per person. For the most accurat…"
click at [100, 205] on icon at bounding box center [100, 205] width 5 height 5
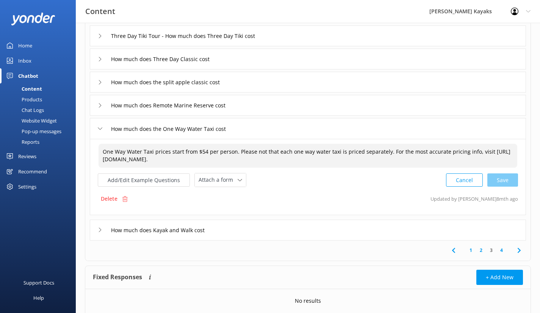
click at [204, 152] on textarea "One Way Water Taxi prices start from $54 per person. Please not that each one w…" at bounding box center [308, 156] width 419 height 24
click at [208, 152] on textarea "One Way Water Taxi prices start from $584 per person. Please not that each one …" at bounding box center [308, 156] width 419 height 24
click at [508, 180] on div "Cancel Loading.." at bounding box center [483, 179] width 72 height 14
type textarea "One Way Water Taxi prices start from $58 per person. Please not that each one w…"
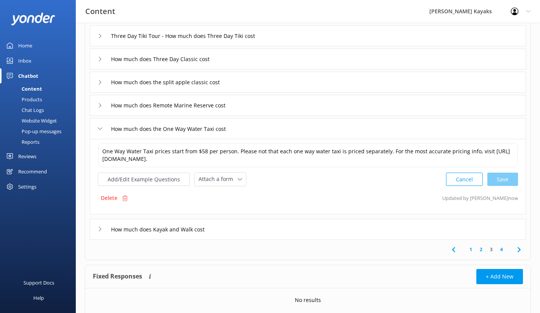
click at [500, 250] on link "4" at bounding box center [502, 249] width 10 height 7
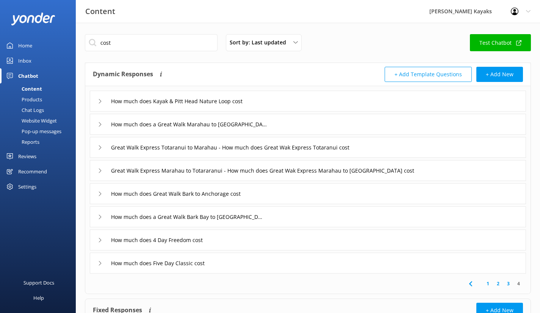
click at [100, 104] on div "How much does Kayak & Pitt Head Nature Loop cost" at bounding box center [175, 101] width 155 height 13
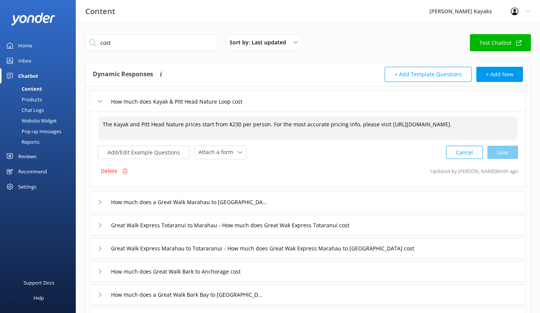
click at [236, 123] on textarea "The Kayak and Pitt Head Nature prices start from $230 per person. For the most …" at bounding box center [308, 128] width 419 height 24
drag, startPoint x: 238, startPoint y: 122, endPoint x: 231, endPoint y: 122, distance: 6.8
click at [231, 122] on textarea "The Kayak and Pitt Head Nature prices start from $230 per person. For the most …" at bounding box center [308, 128] width 419 height 24
click at [494, 152] on div "Cancel Loading.." at bounding box center [483, 151] width 72 height 14
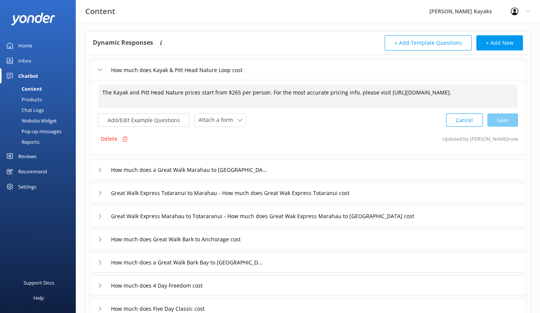
scroll to position [33, 0]
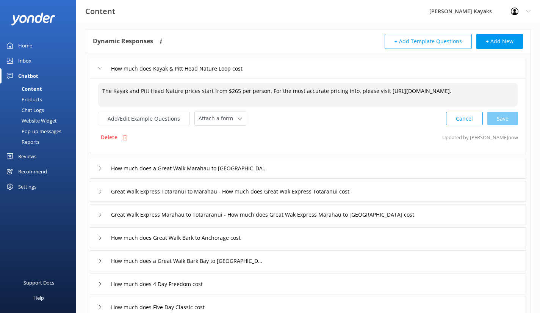
type textarea "The Kayak and Pitt Head Nature prices start from $265 per person. For the most …"
click at [100, 170] on icon at bounding box center [100, 168] width 5 height 5
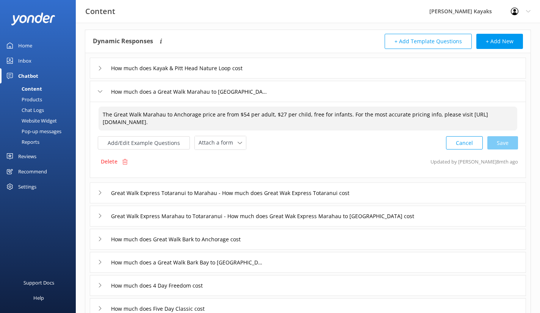
click at [243, 115] on textarea "The Great Walk Marahau to Anchorage price are from $54 per adult, $27 per child…" at bounding box center [308, 119] width 419 height 24
drag, startPoint x: 281, startPoint y: 113, endPoint x: 275, endPoint y: 114, distance: 6.2
click at [275, 114] on textarea "The Great Walk Marahau to Anchorage price are from $58 per adult, $27 per child…" at bounding box center [308, 119] width 419 height 24
click at [499, 143] on div "Cancel Save" at bounding box center [482, 143] width 72 height 14
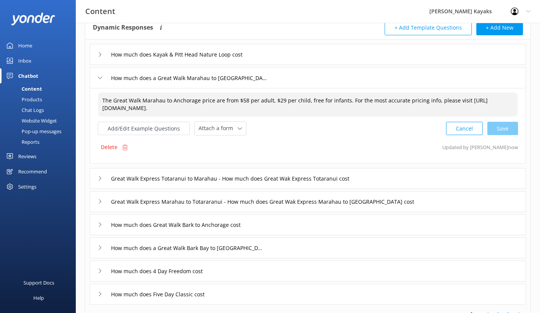
scroll to position [47, 0]
type textarea "The Great Walk Marahau to Anchorage price are from $58 per adult, $29 per child…"
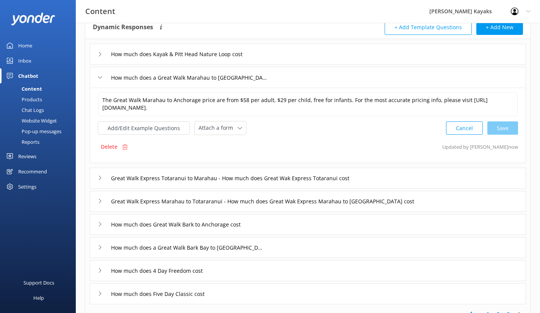
click at [99, 179] on use at bounding box center [100, 178] width 2 height 4
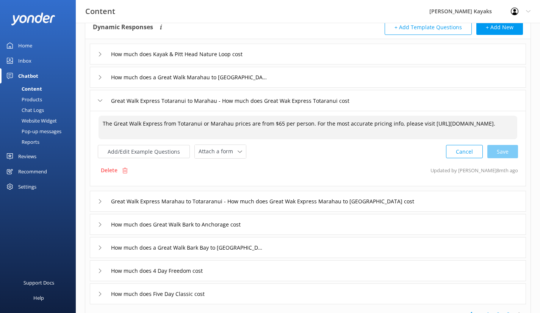
click at [276, 124] on textarea "The Great Walk Express from Totaranui or Marahau prices are from $65 per person…" at bounding box center [308, 128] width 419 height 24
click at [498, 148] on div "Cancel Save" at bounding box center [482, 151] width 72 height 14
type textarea "The Great Walk Express from Totaranui or Marahau prices are from $68 per person…"
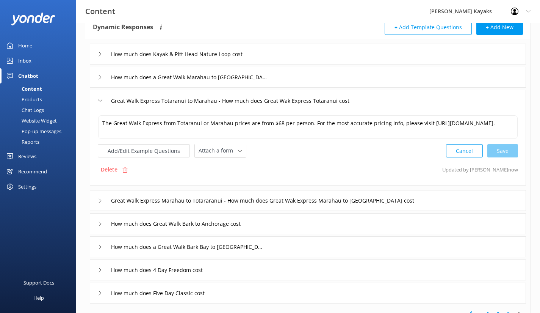
click at [100, 200] on icon at bounding box center [100, 200] width 5 height 5
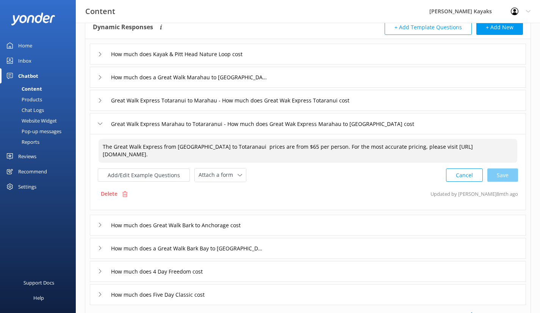
click at [281, 146] on textarea "The Great Walk Express from [GEOGRAPHIC_DATA] to Totaranaui prices are from $65…" at bounding box center [308, 151] width 419 height 24
click at [496, 174] on div "Cancel Loading.." at bounding box center [483, 174] width 72 height 14
type textarea "The Great Walk Express from [GEOGRAPHIC_DATA] to Totaranaui prices are from $68…"
click at [101, 224] on icon at bounding box center [100, 224] width 5 height 5
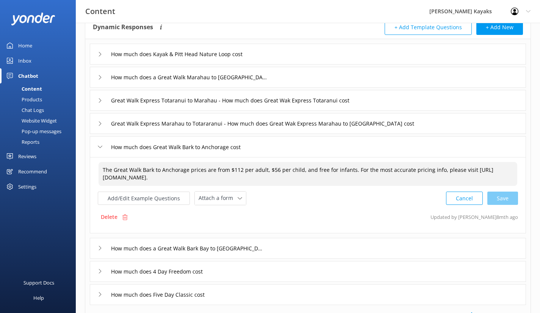
click at [238, 171] on textarea "The Great Walk Bark to Anchorage prices are from $112 per adult, $56 per child,…" at bounding box center [308, 174] width 419 height 24
drag, startPoint x: 275, startPoint y: 170, endPoint x: 269, endPoint y: 170, distance: 6.1
click at [269, 170] on textarea "The Great Walk Bark to Anchorage prices are from $119 per adult, $56 per child,…" at bounding box center [308, 174] width 419 height 24
click at [506, 198] on div "Cancel Save" at bounding box center [482, 198] width 72 height 14
type textarea "The Great Walk Bark to Anchorage prices are from $119 per adult, $59.50 per chi…"
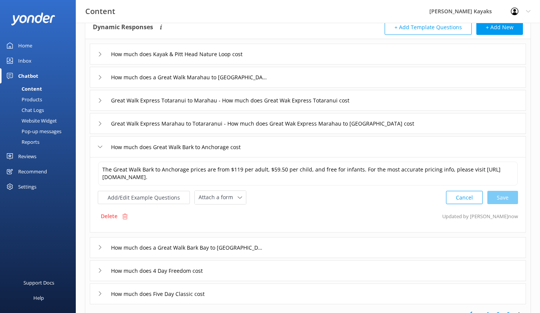
click at [102, 246] on icon at bounding box center [100, 247] width 5 height 5
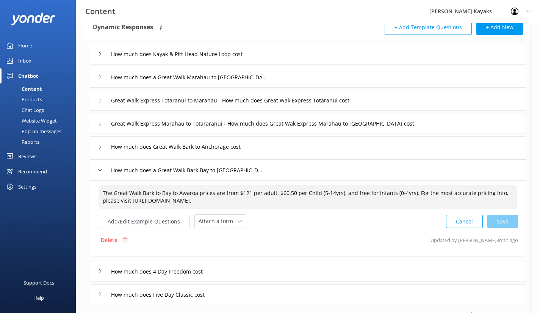
click at [246, 193] on textarea "The Great Walk Bark to Bay to Awaroa prices are from $121 per adult, $60.50 per…" at bounding box center [308, 197] width 419 height 24
drag, startPoint x: 292, startPoint y: 192, endPoint x: 278, endPoint y: 193, distance: 13.3
click at [278, 193] on textarea "The Great Walk Bark to Bay to Awaroa prices are from $124 per adult, $60.50 per…" at bounding box center [308, 197] width 419 height 24
click at [281, 193] on textarea "The Great Walk Bark to Bay to Awaroa prices are from $124 per adult, $62 per Ch…" at bounding box center [308, 197] width 419 height 24
click at [494, 218] on div "Cancel Save" at bounding box center [482, 221] width 72 height 14
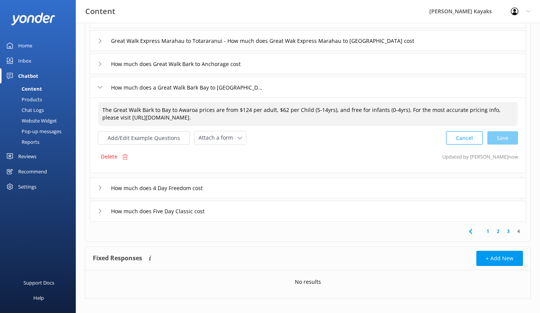
scroll to position [138, 0]
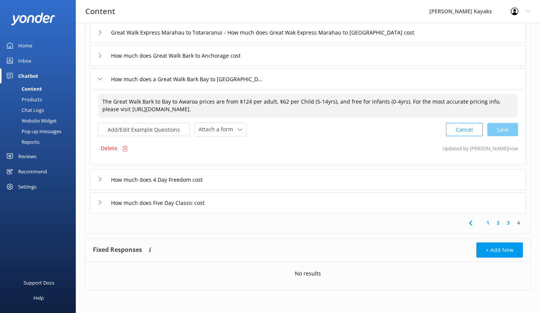
type textarea "The Great Walk Bark to Bay to Awaroa prices are from $124 per adult, $62 per Ch…"
